Goal: Information Seeking & Learning: Learn about a topic

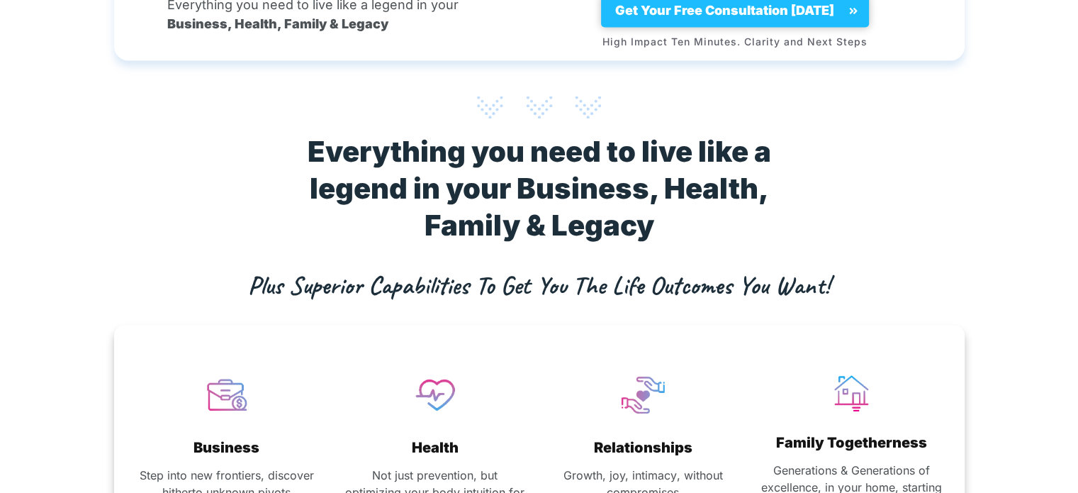
scroll to position [7798, 0]
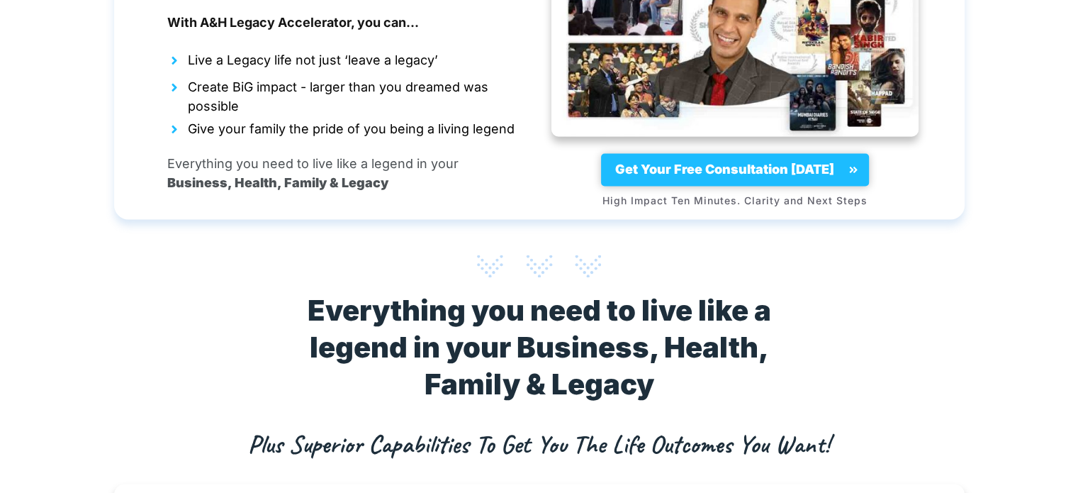
scroll to position [7644, 0]
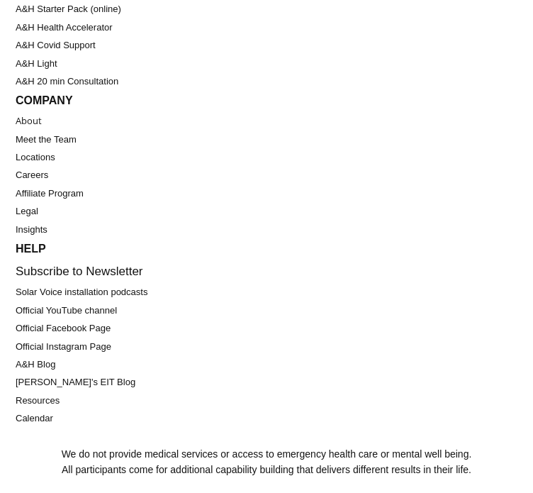
scroll to position [16763, 0]
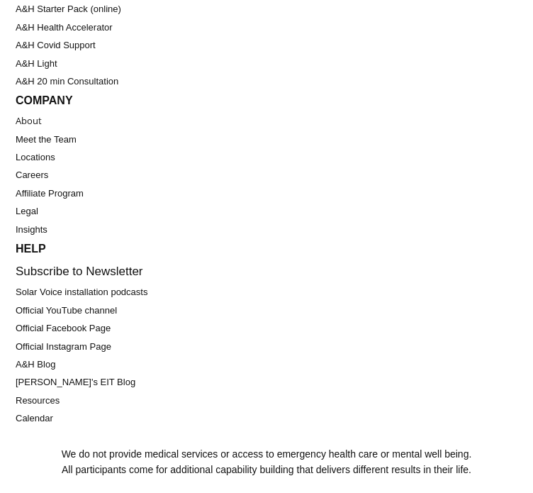
drag, startPoint x: 31, startPoint y: 127, endPoint x: 500, endPoint y: 308, distance: 502.4
drag, startPoint x: 506, startPoint y: 309, endPoint x: 81, endPoint y: 223, distance: 433.9
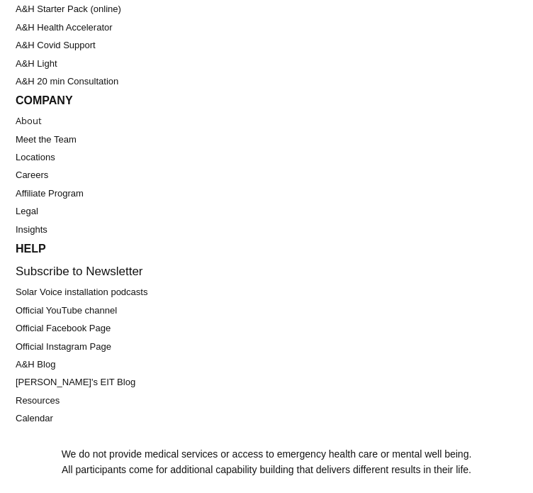
copy div "Loremips Dolo sita con adipiscin, elitsedd eiusmodt incidid utlabo Etdolo Mag a…"
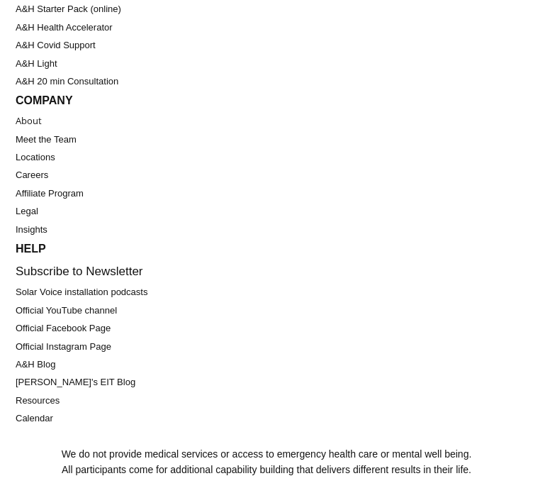
scroll to position [16980, 0]
